Goal: Information Seeking & Learning: Learn about a topic

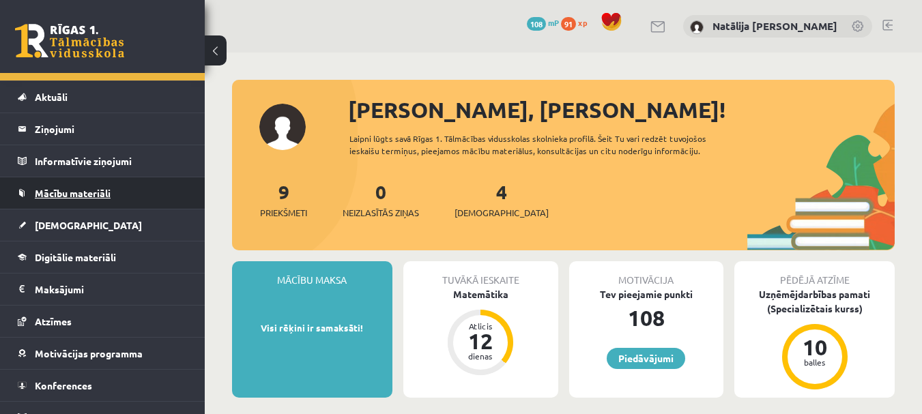
scroll to position [43, 0]
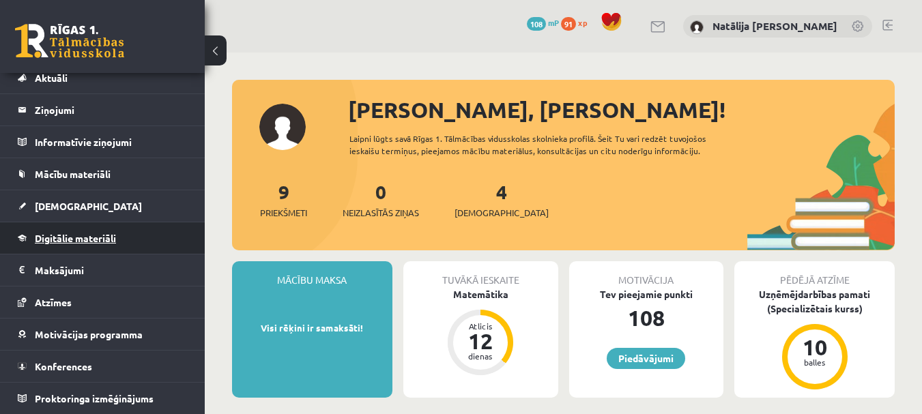
click at [64, 243] on span "Digitālie materiāli" at bounding box center [75, 238] width 81 height 12
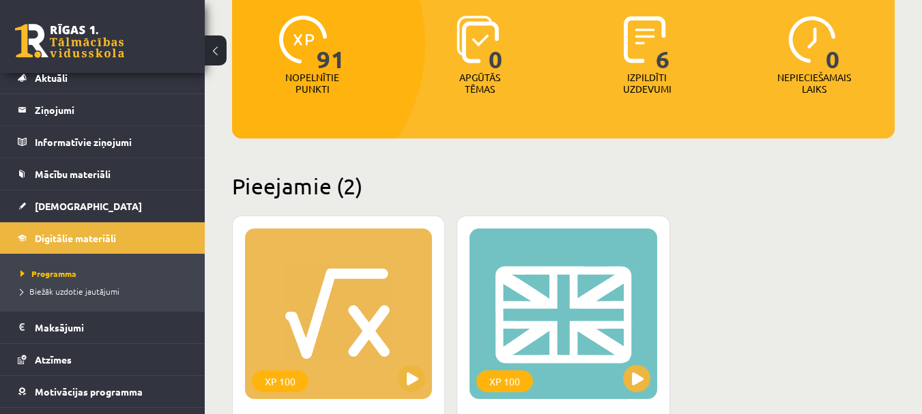
scroll to position [175, 0]
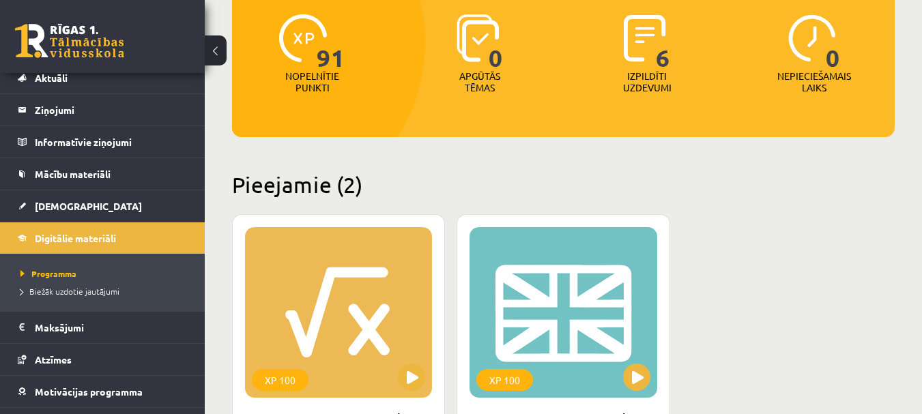
click at [662, 57] on span "6" at bounding box center [662, 42] width 14 height 56
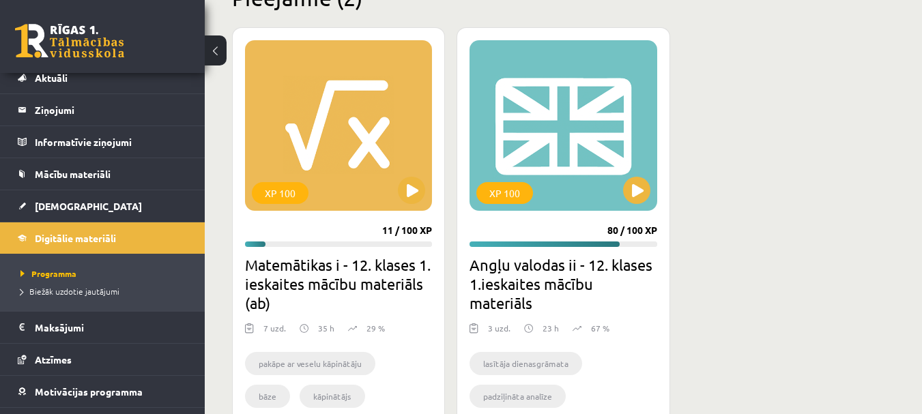
scroll to position [362, 0]
click at [415, 191] on button at bounding box center [411, 189] width 27 height 27
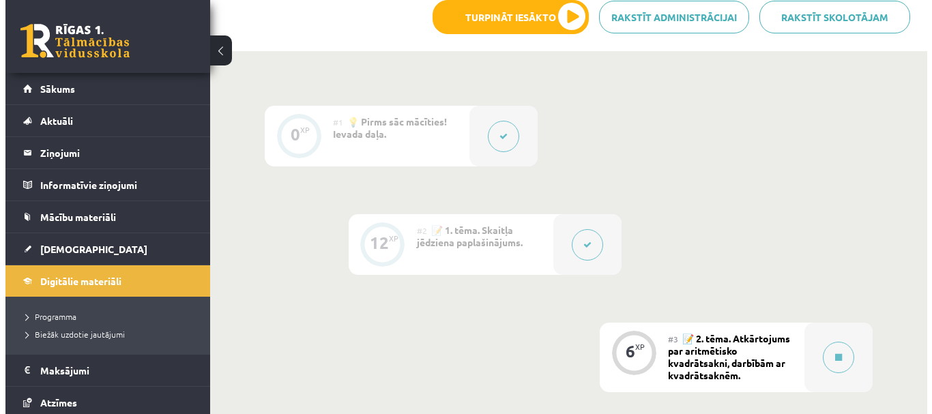
scroll to position [378, 0]
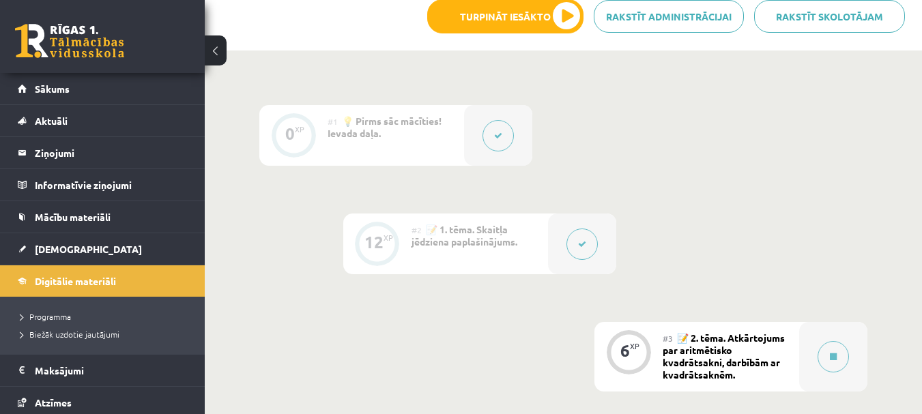
click at [589, 259] on div at bounding box center [582, 243] width 68 height 61
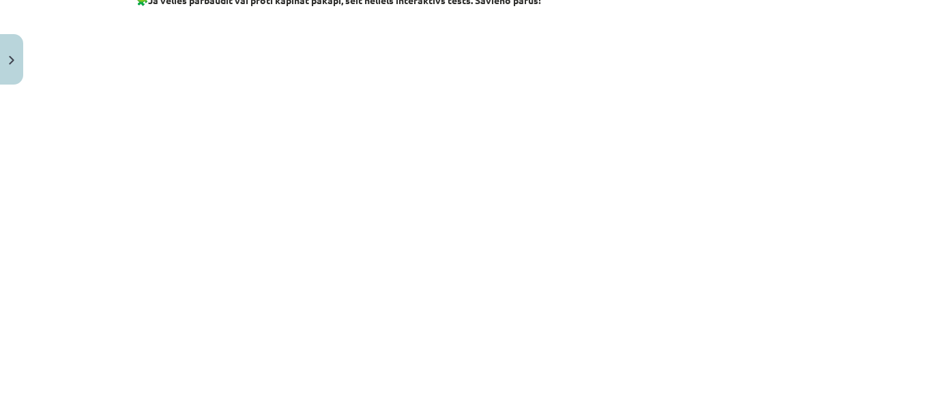
scroll to position [1103, 0]
click at [821, 355] on div "Mācību tēma: Matemātikas i - 12. klases 1. ieskaites mācību materiāls (ab) #2 📝…" at bounding box center [466, 207] width 932 height 414
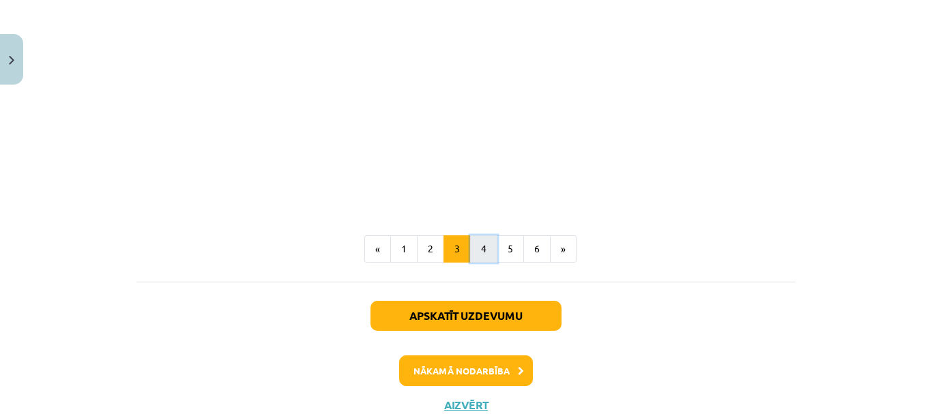
click at [473, 250] on button "4" at bounding box center [483, 248] width 27 height 27
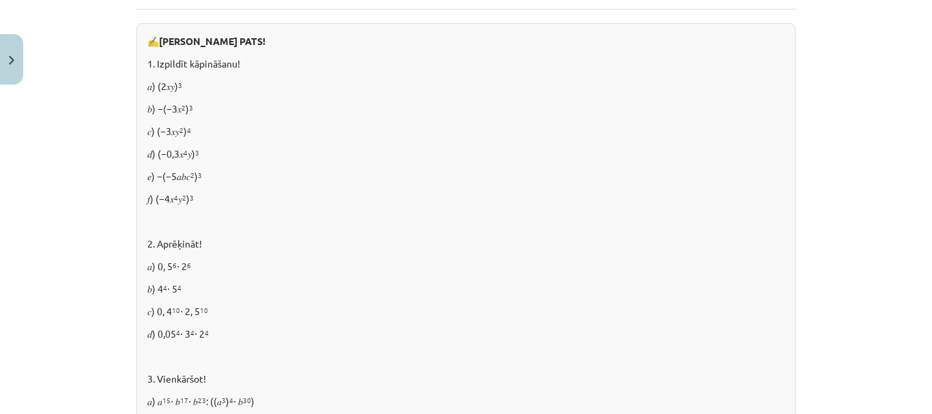
scroll to position [572, 0]
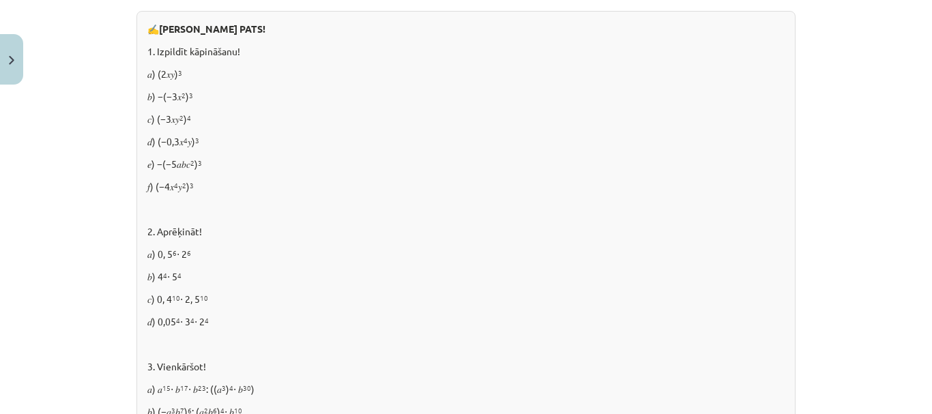
click at [531, 204] on p at bounding box center [465, 209] width 637 height 14
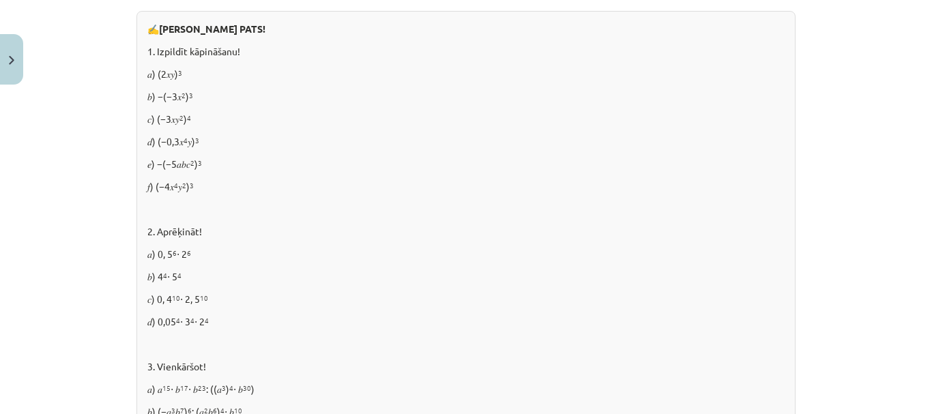
click at [531, 204] on p at bounding box center [465, 209] width 637 height 14
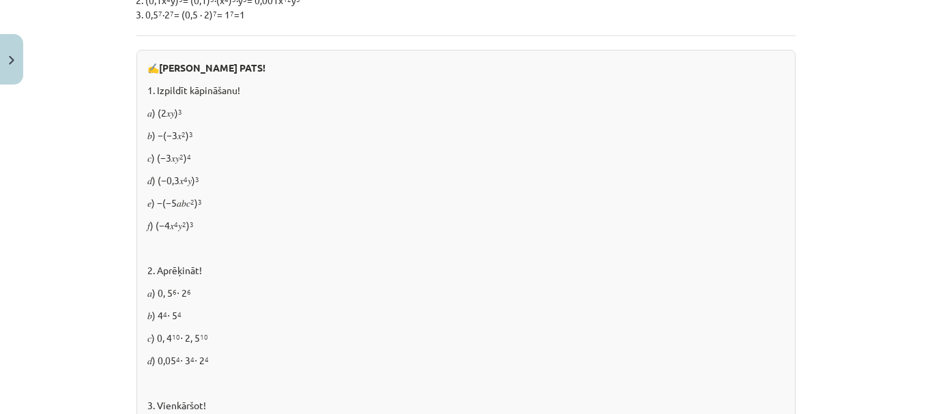
scroll to position [533, 0]
click at [533, 195] on p "𝑒) −(−5𝑎𝑏𝑐 2 ) 3" at bounding box center [465, 202] width 637 height 14
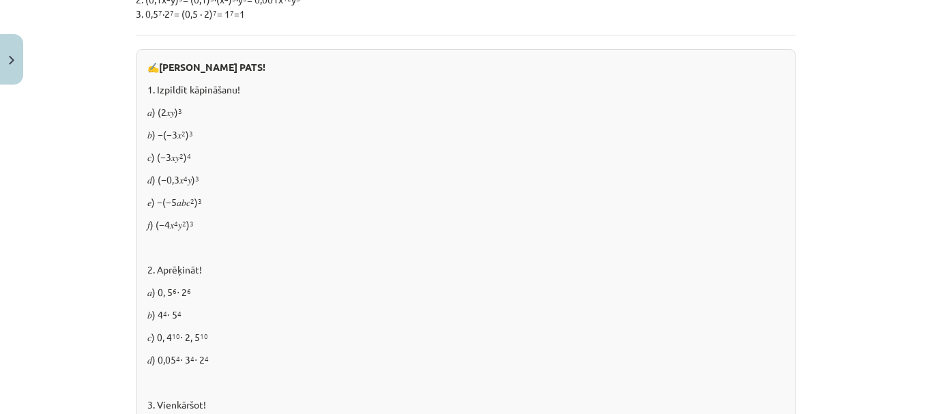
click at [533, 195] on p "𝑒) −(−5𝑎𝑏𝑐 2 ) 3" at bounding box center [465, 202] width 637 height 14
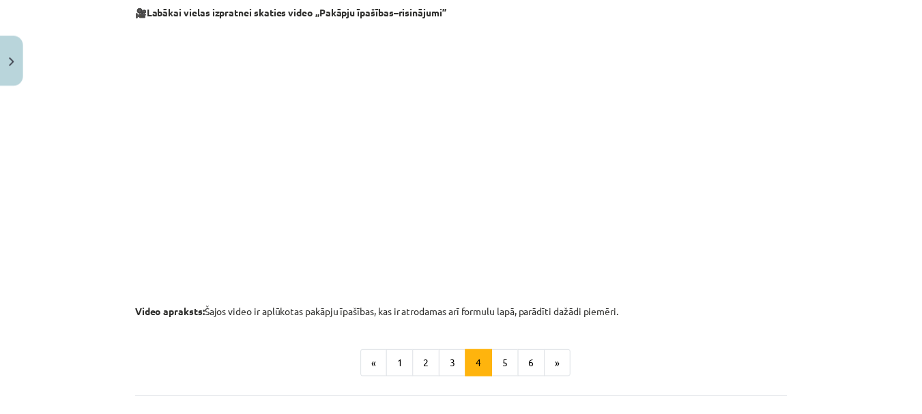
scroll to position [1563, 0]
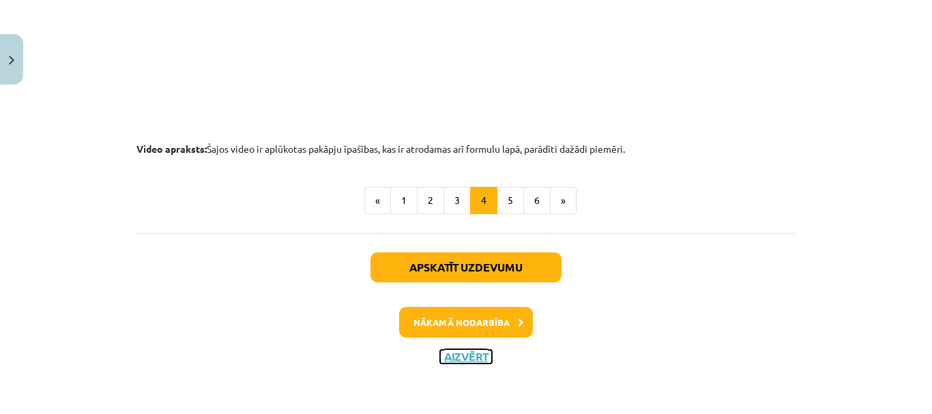
click at [462, 357] on button "Aizvērt" at bounding box center [466, 357] width 52 height 14
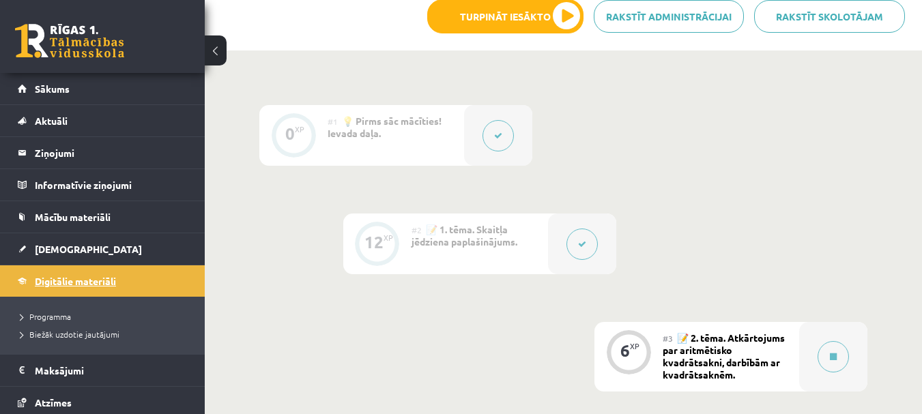
click at [102, 278] on span "Digitālie materiāli" at bounding box center [75, 281] width 81 height 12
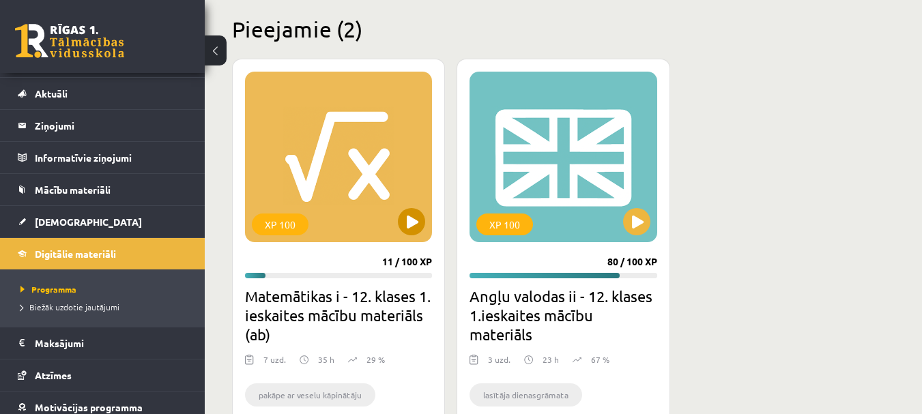
scroll to position [331, 0]
